Goal: Task Accomplishment & Management: Manage account settings

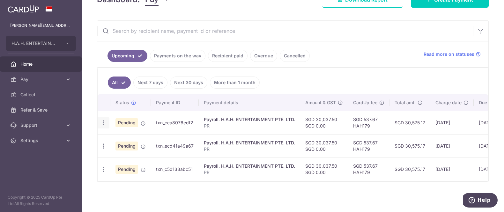
click at [103, 122] on icon "button" at bounding box center [103, 123] width 7 height 7
click at [147, 141] on span "Update payment" at bounding box center [137, 141] width 43 height 8
radio input "true"
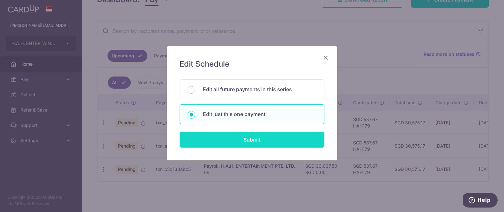
click at [243, 137] on input "Submit" at bounding box center [252, 140] width 145 height 16
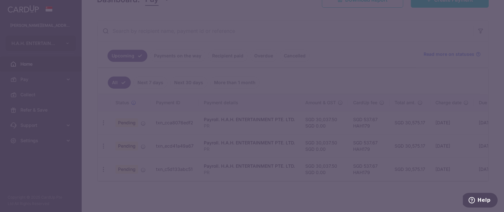
type input "HAH179"
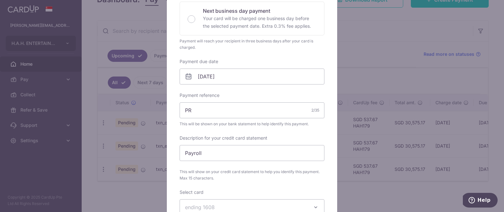
scroll to position [149, 0]
click at [244, 78] on input "24/10/2025" at bounding box center [252, 77] width 145 height 16
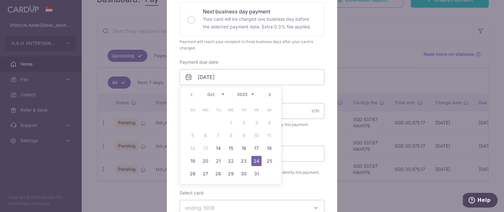
click at [255, 162] on link "24" at bounding box center [256, 161] width 10 height 10
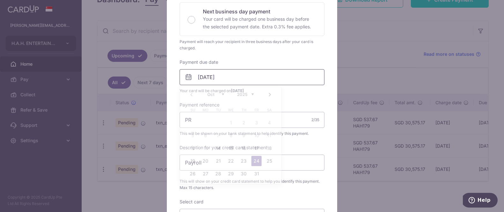
click at [235, 80] on input "24/10/2025" at bounding box center [252, 77] width 145 height 16
click at [327, 102] on div "Edit payment By clicking apply, you will make changes to all payments to H.A.H.…" at bounding box center [252, 138] width 170 height 481
click at [251, 78] on input "24/10/2025" at bounding box center [252, 77] width 145 height 16
click at [205, 171] on link "27" at bounding box center [205, 174] width 10 height 10
type input "[DATE]"
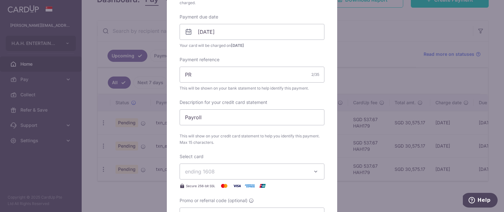
scroll to position [206, 0]
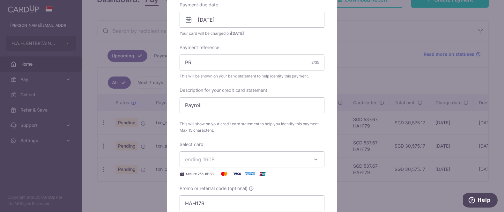
click at [254, 164] on button "ending 1608" at bounding box center [252, 159] width 145 height 16
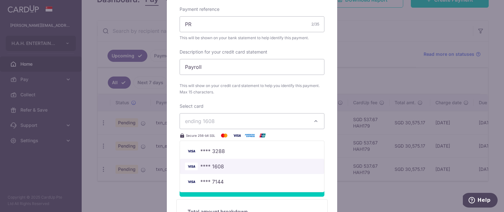
scroll to position [247, 0]
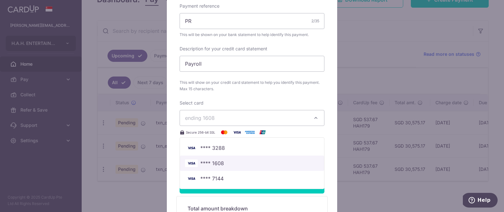
click at [226, 162] on span "**** 1608" at bounding box center [252, 163] width 134 height 8
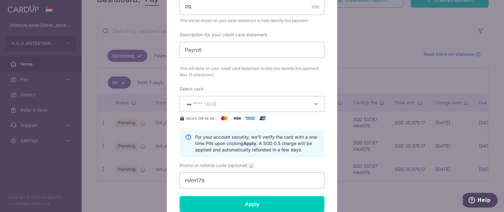
scroll to position [262, 0]
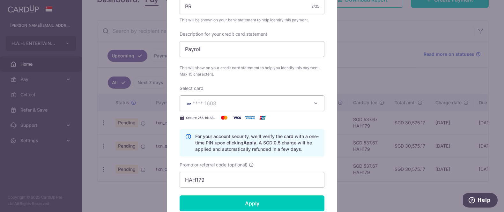
click at [228, 107] on span "**** 1608" at bounding box center [246, 104] width 122 height 8
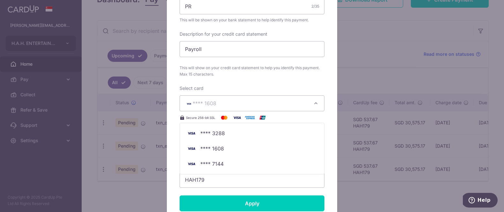
click at [242, 99] on button "**** 1608" at bounding box center [252, 103] width 145 height 16
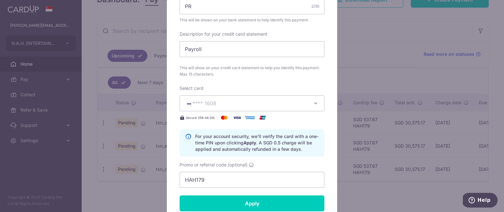
click at [242, 99] on button "**** 1608" at bounding box center [252, 103] width 145 height 16
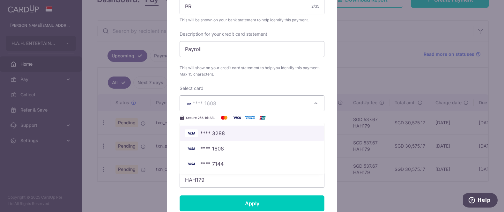
click at [215, 132] on span "**** 3288" at bounding box center [212, 133] width 25 height 8
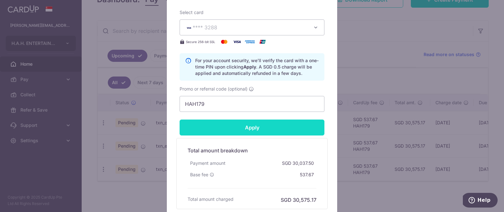
scroll to position [336, 0]
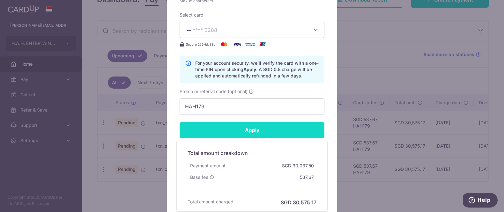
click at [293, 133] on input "Apply" at bounding box center [252, 130] width 145 height 16
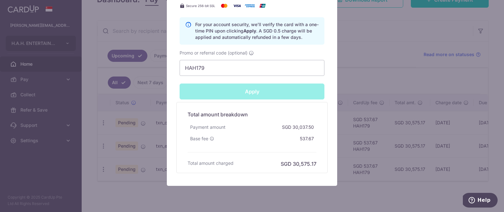
scroll to position [395, 0]
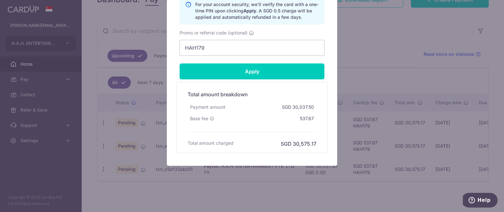
type input "Successfully Applied"
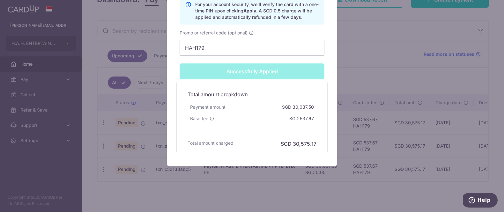
click at [380, 82] on div "Edit payment By clicking apply, you will make changes to all payments to H.A.H.…" at bounding box center [252, 106] width 504 height 212
